Goal: Navigation & Orientation: Understand site structure

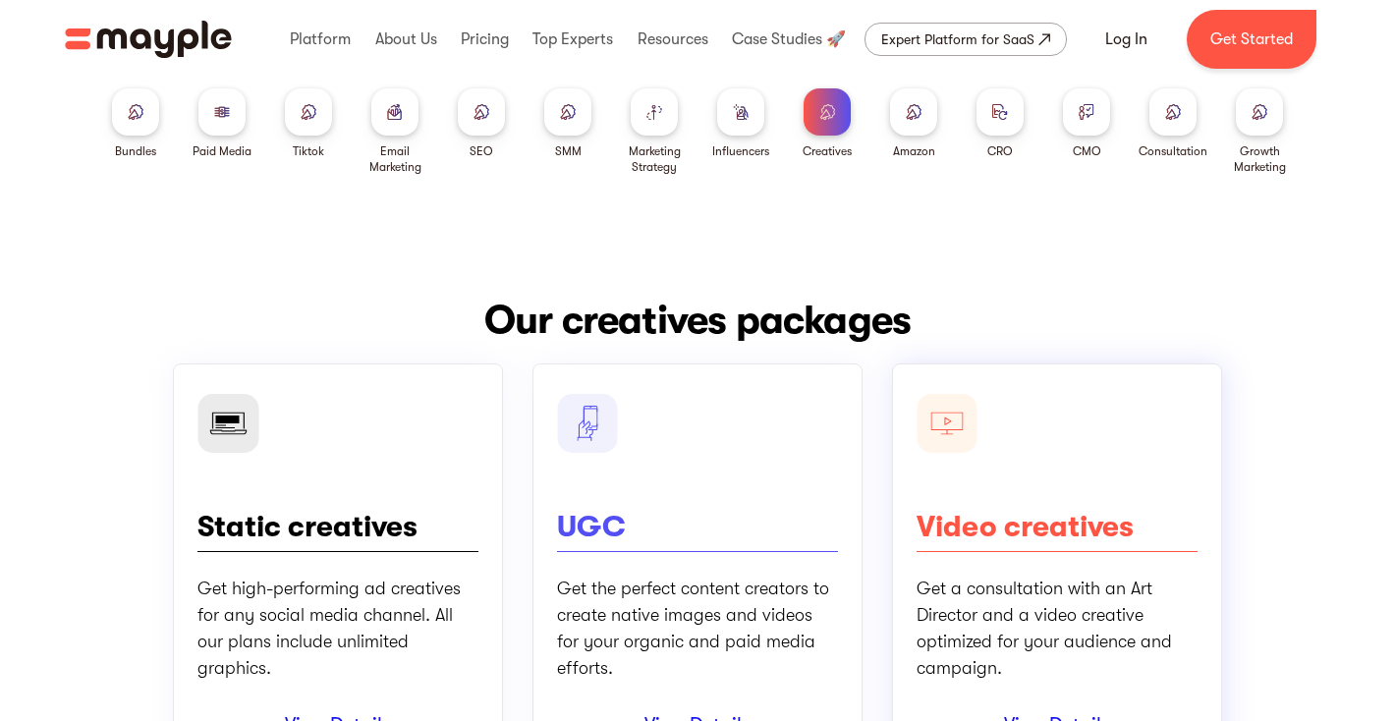
scroll to position [16, 0]
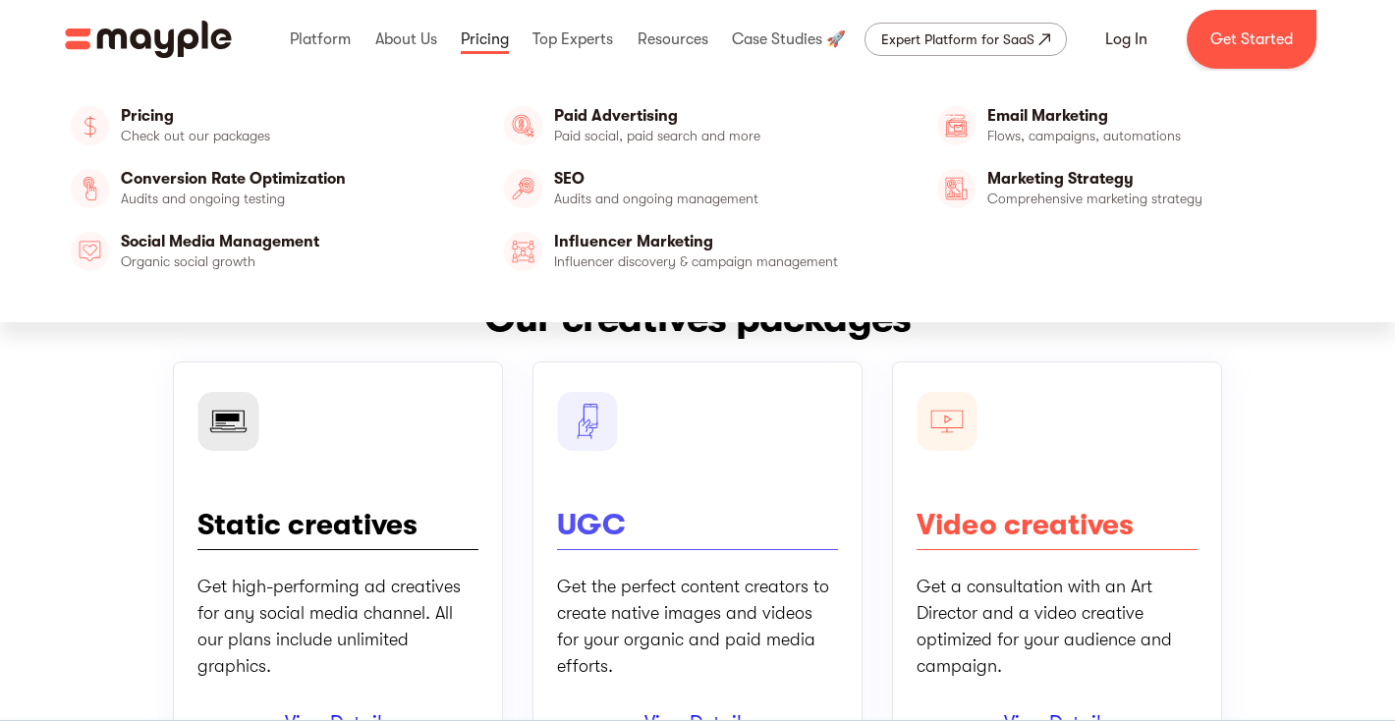
click at [483, 39] on link at bounding box center [485, 39] width 58 height 63
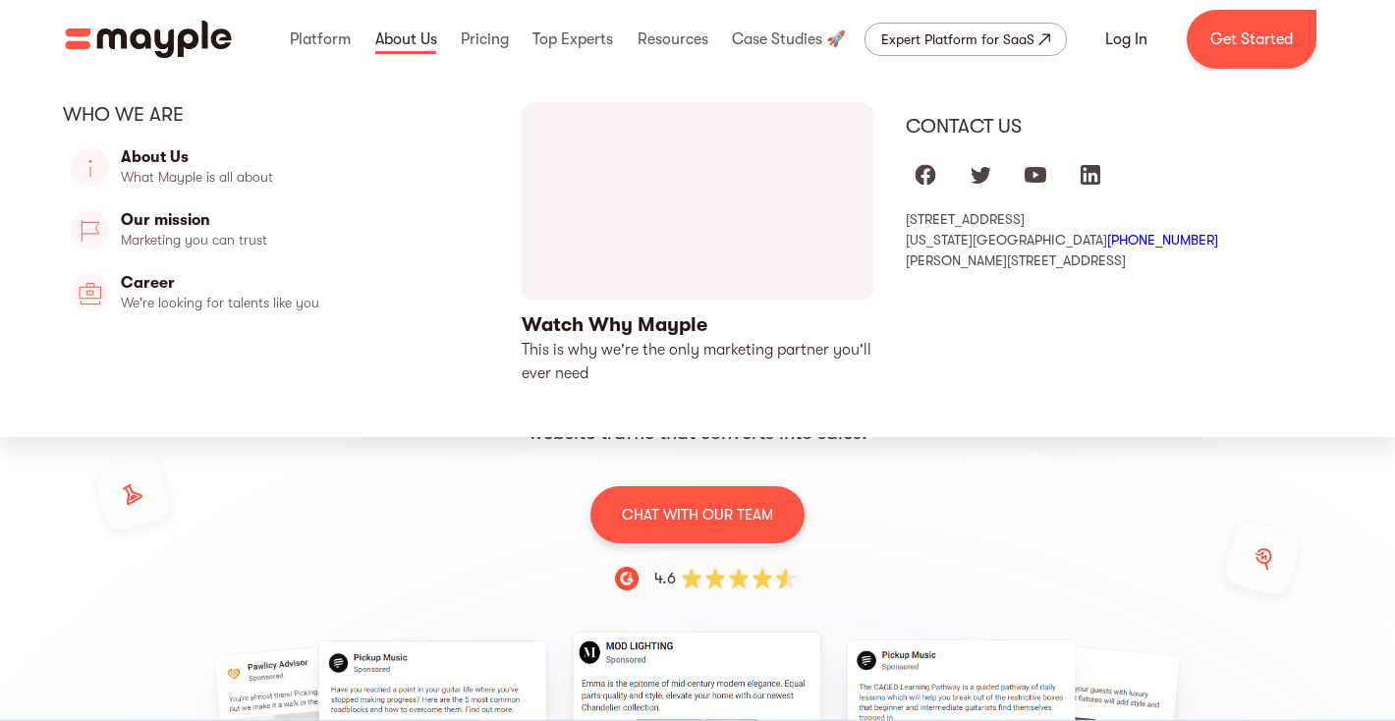
click at [413, 41] on link at bounding box center [406, 39] width 72 height 63
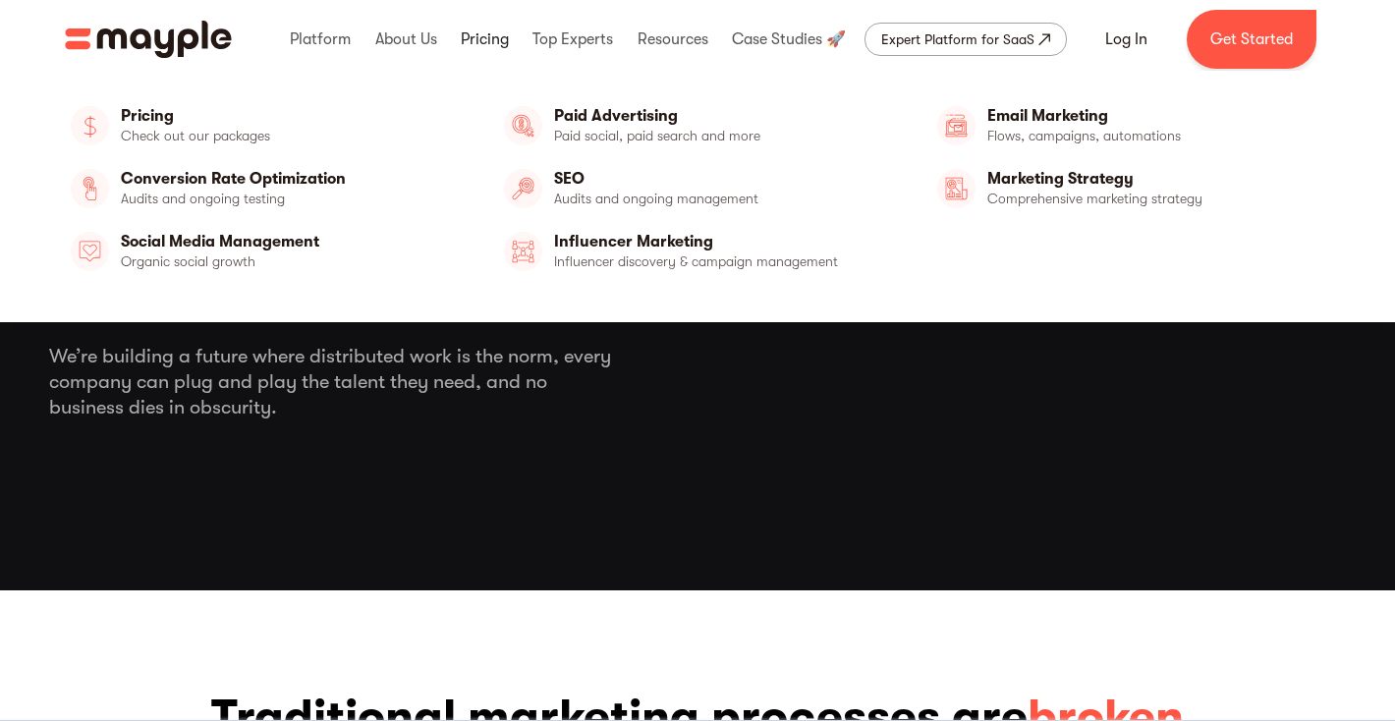
click at [485, 43] on link at bounding box center [485, 39] width 58 height 63
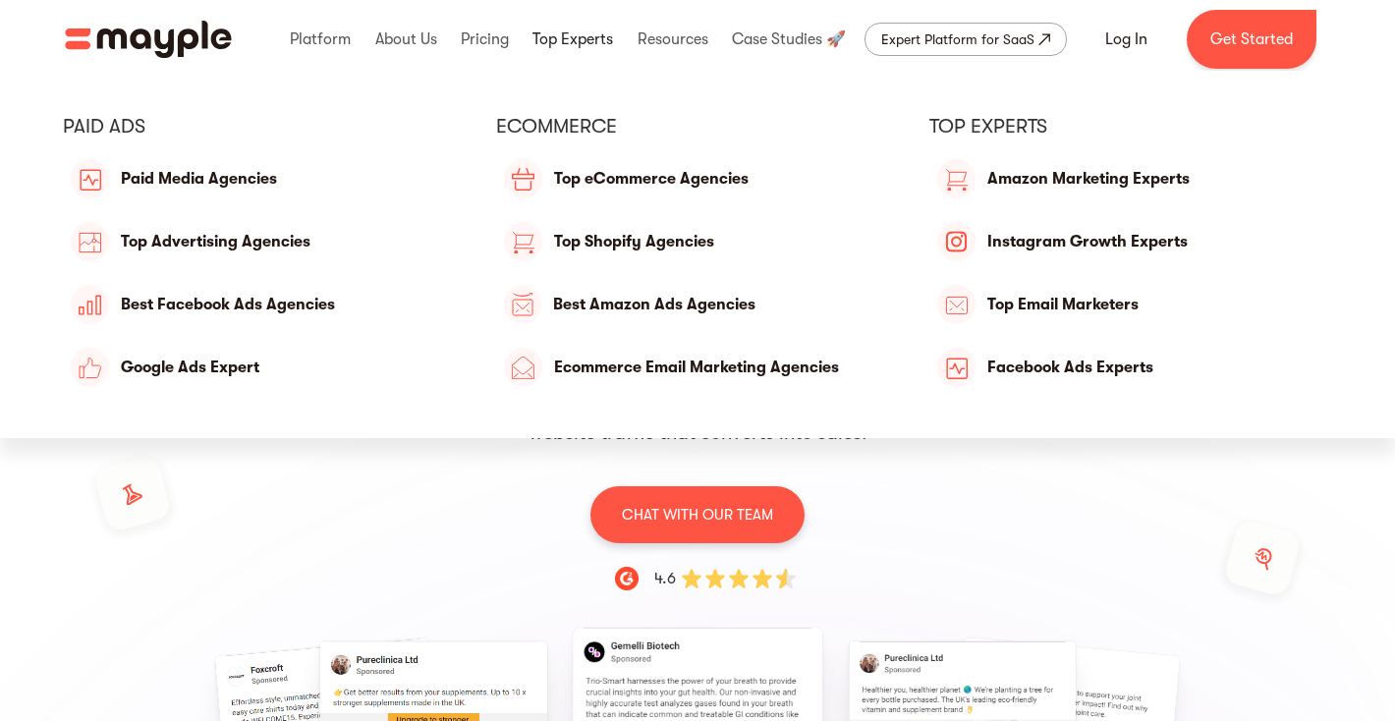
click at [575, 45] on link at bounding box center [573, 39] width 90 height 63
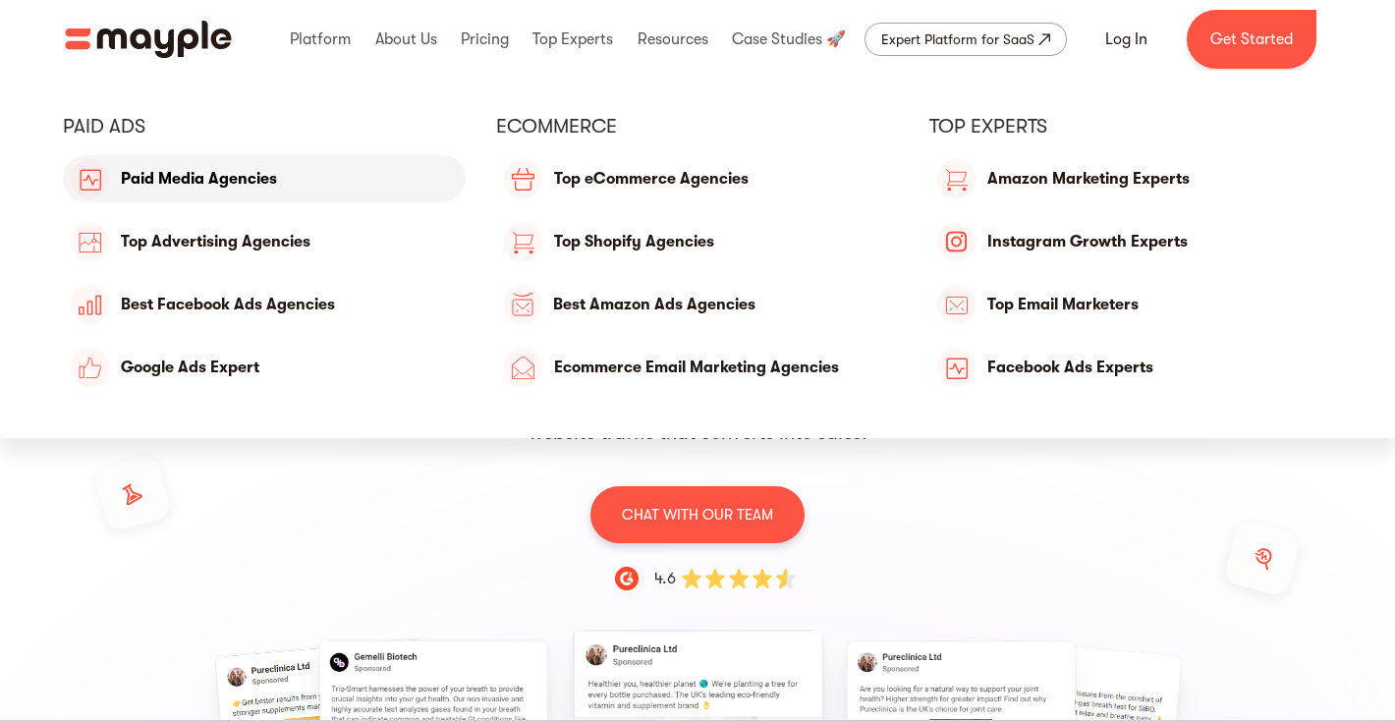
click at [257, 191] on link "Paid Media Agencies" at bounding box center [264, 178] width 403 height 47
